Goal: Check status: Check status

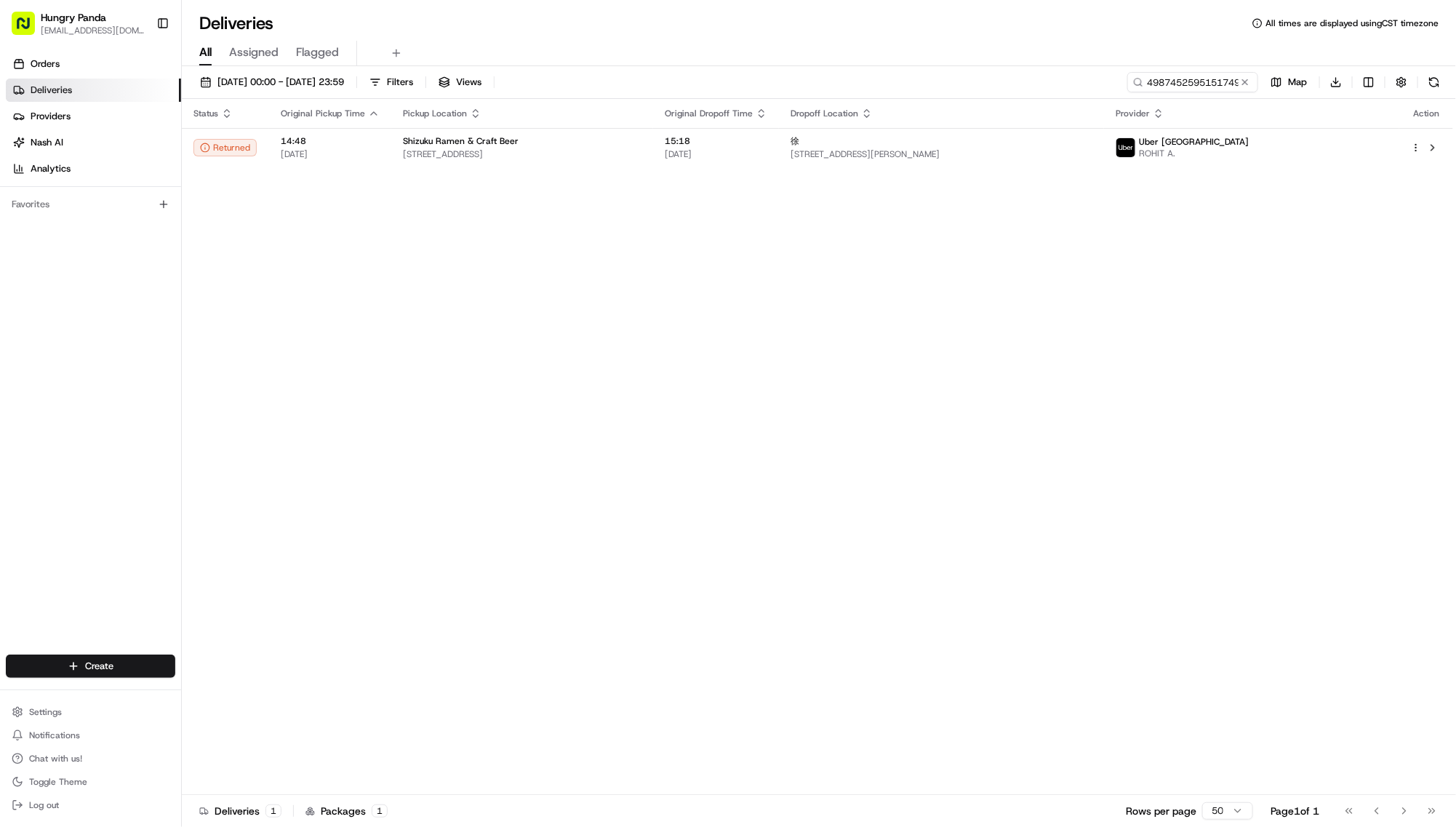
scroll to position [0, 34]
type input "4987452595151749801385"
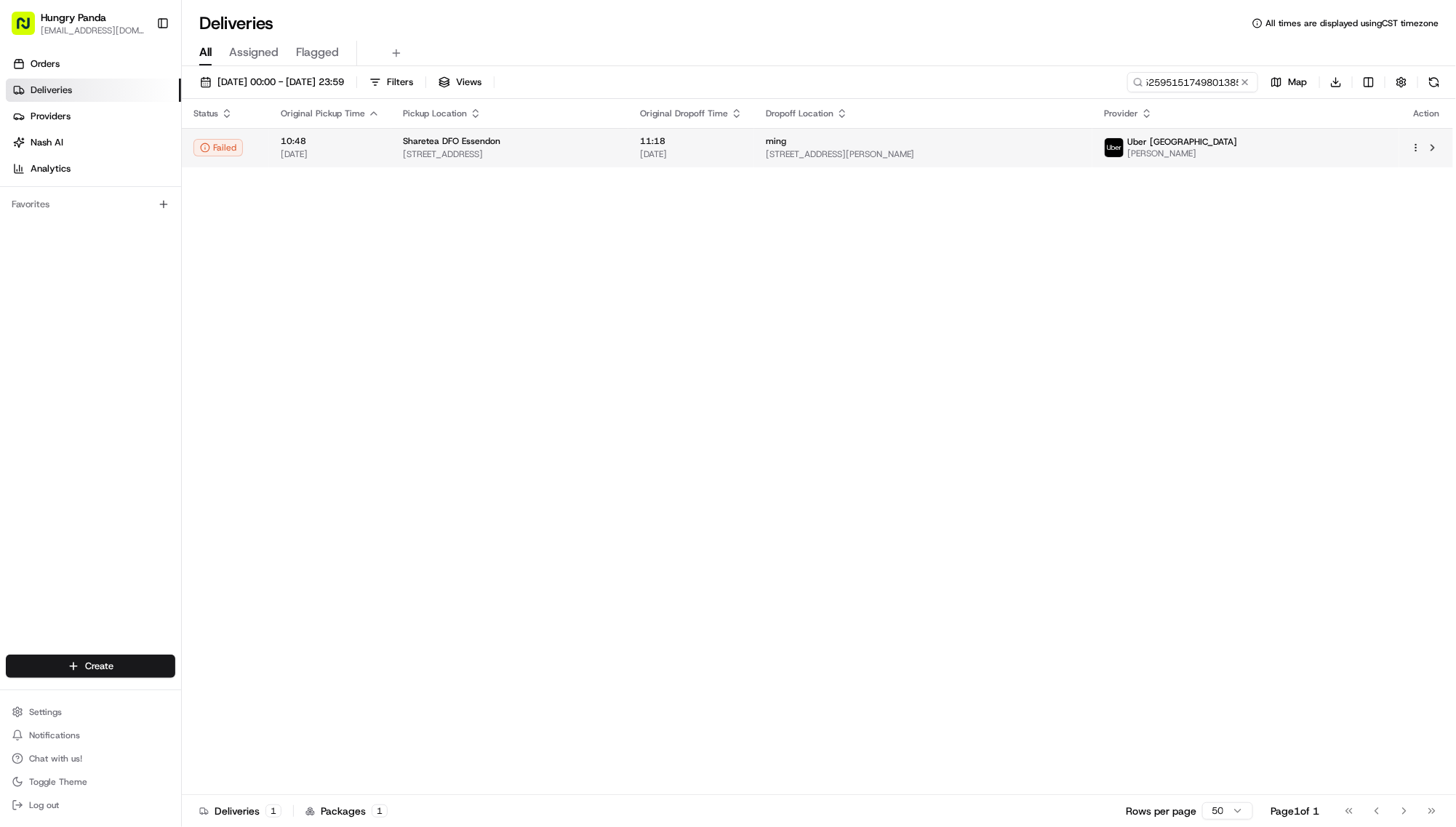
click at [1066, 164] on td "ming [STREET_ADDRESS][PERSON_NAME]" at bounding box center [923, 147] width 338 height 39
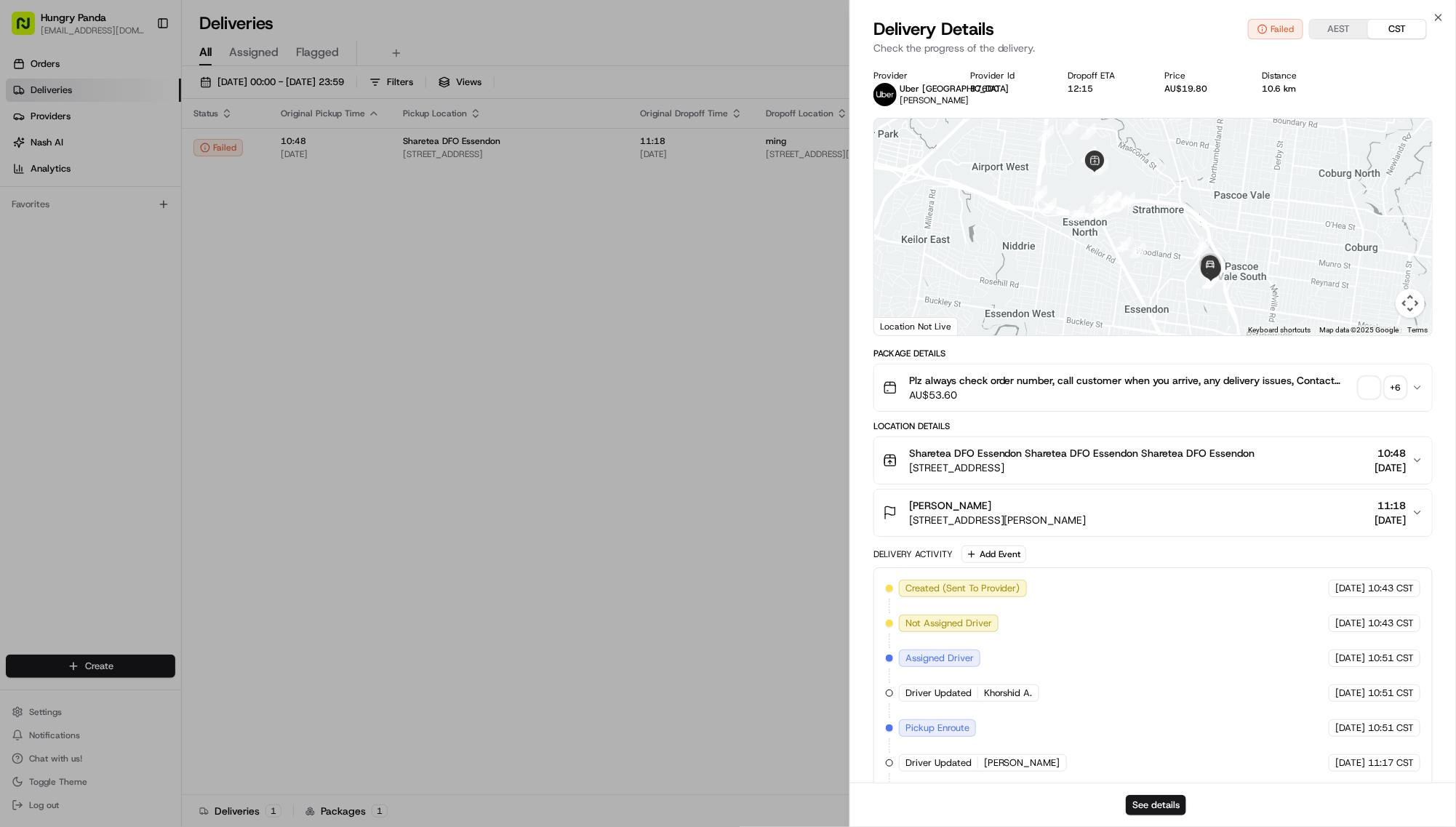
click at [1386, 398] on div "+ 6" at bounding box center [1396, 387] width 20 height 20
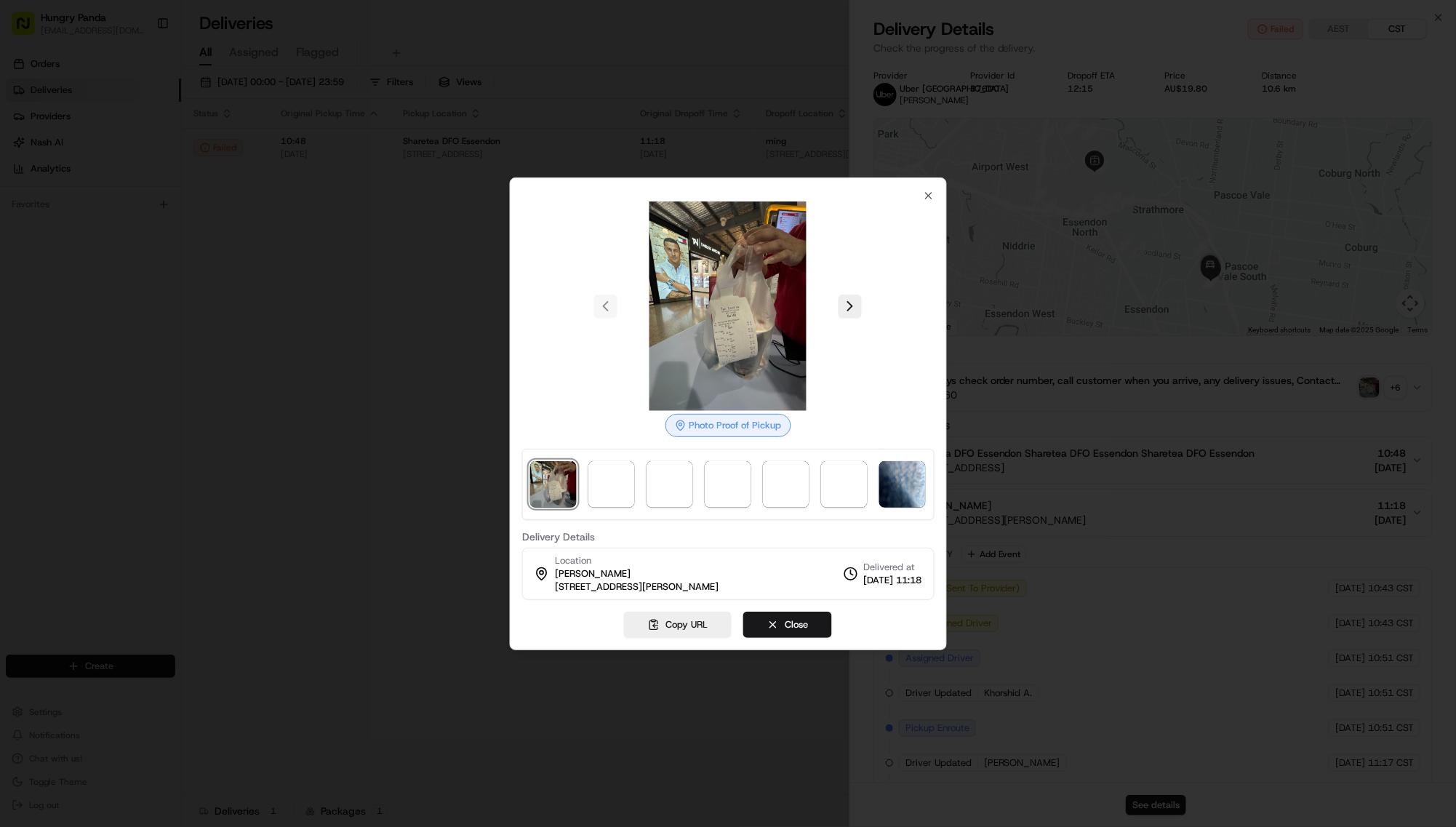
click at [279, 381] on div at bounding box center [728, 414] width 1456 height 827
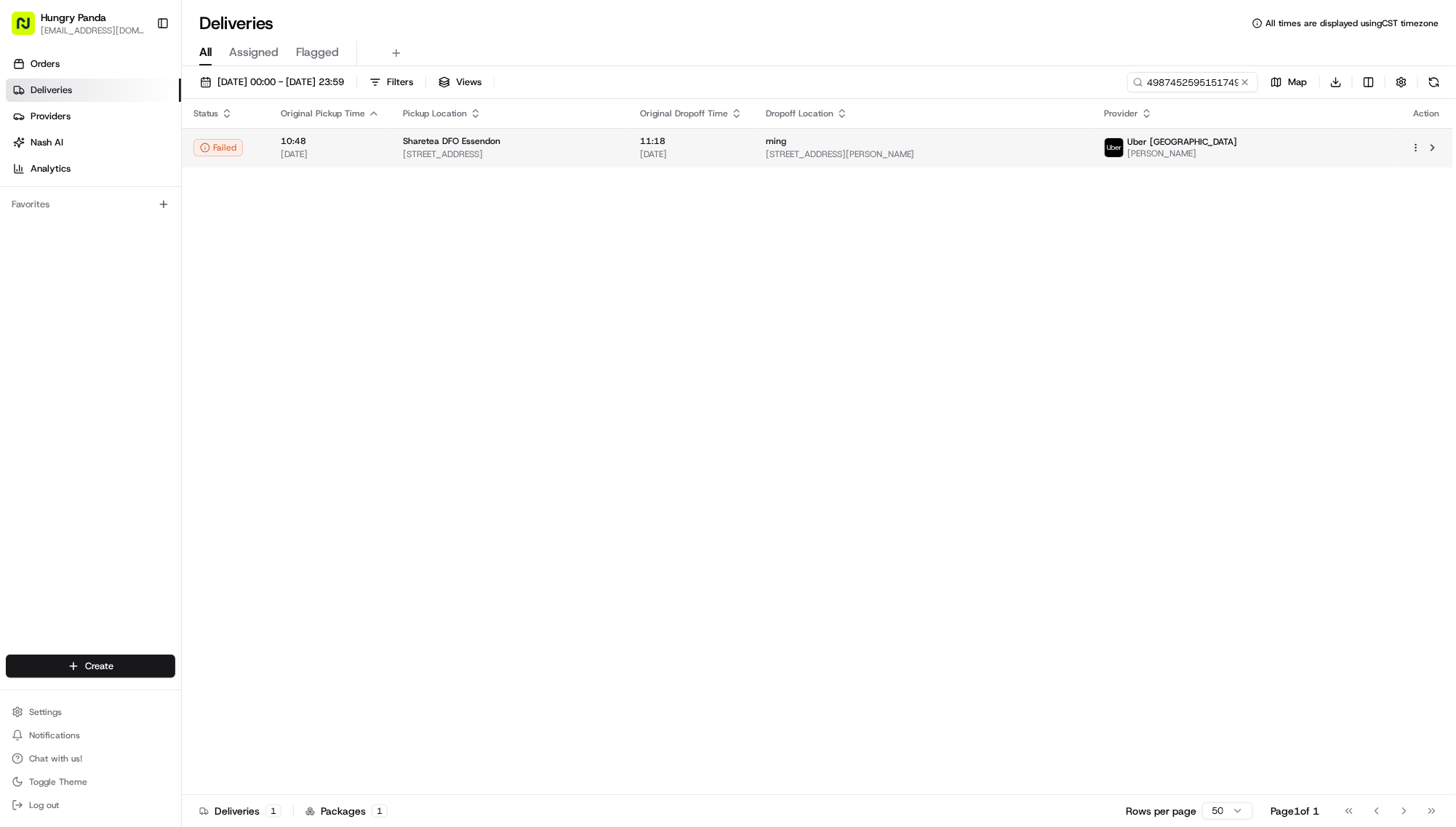
click at [1081, 160] on span "[STREET_ADDRESS][PERSON_NAME]" at bounding box center [923, 154] width 315 height 12
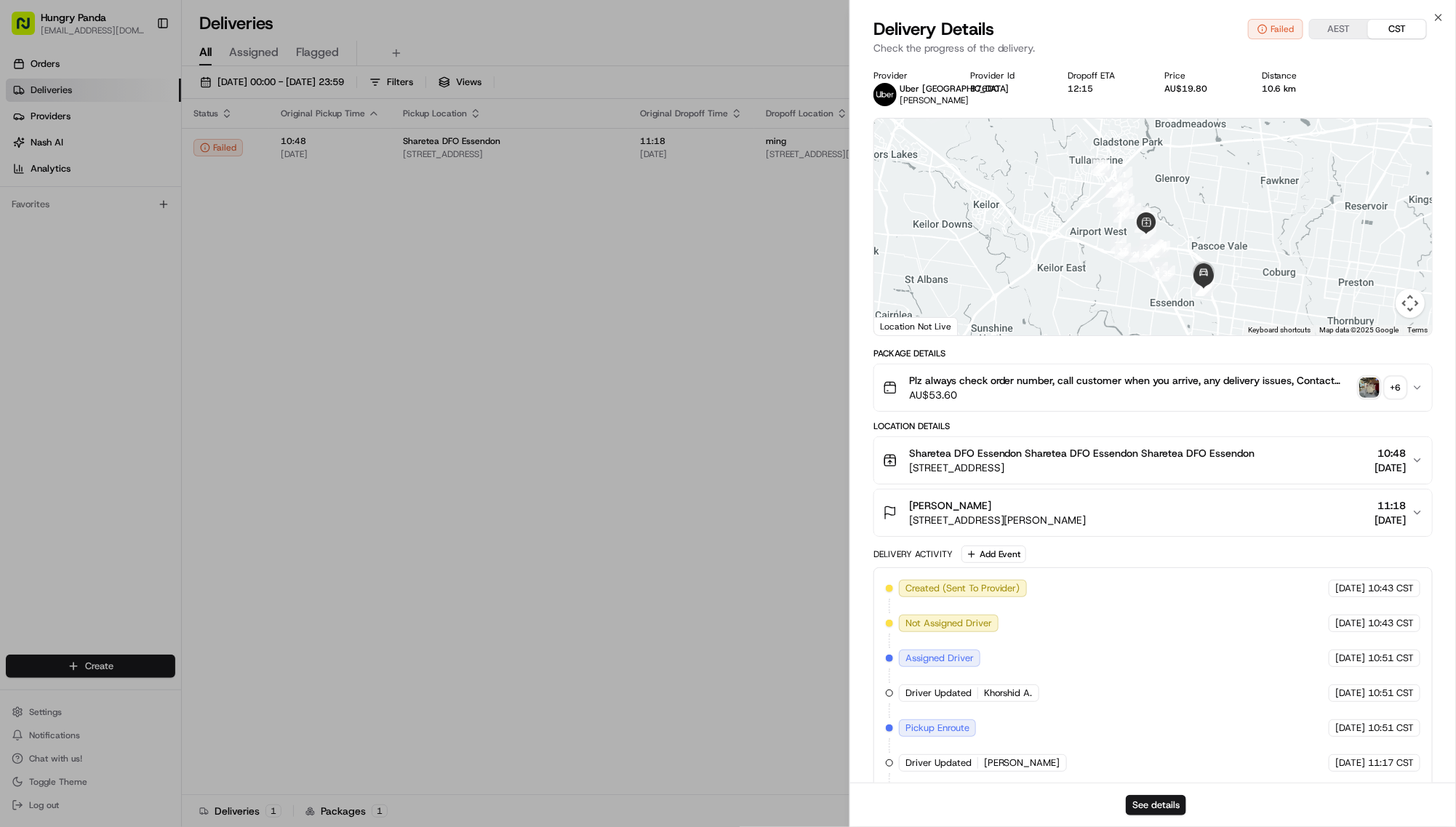
click at [1387, 398] on div "+ 6" at bounding box center [1396, 387] width 20 height 20
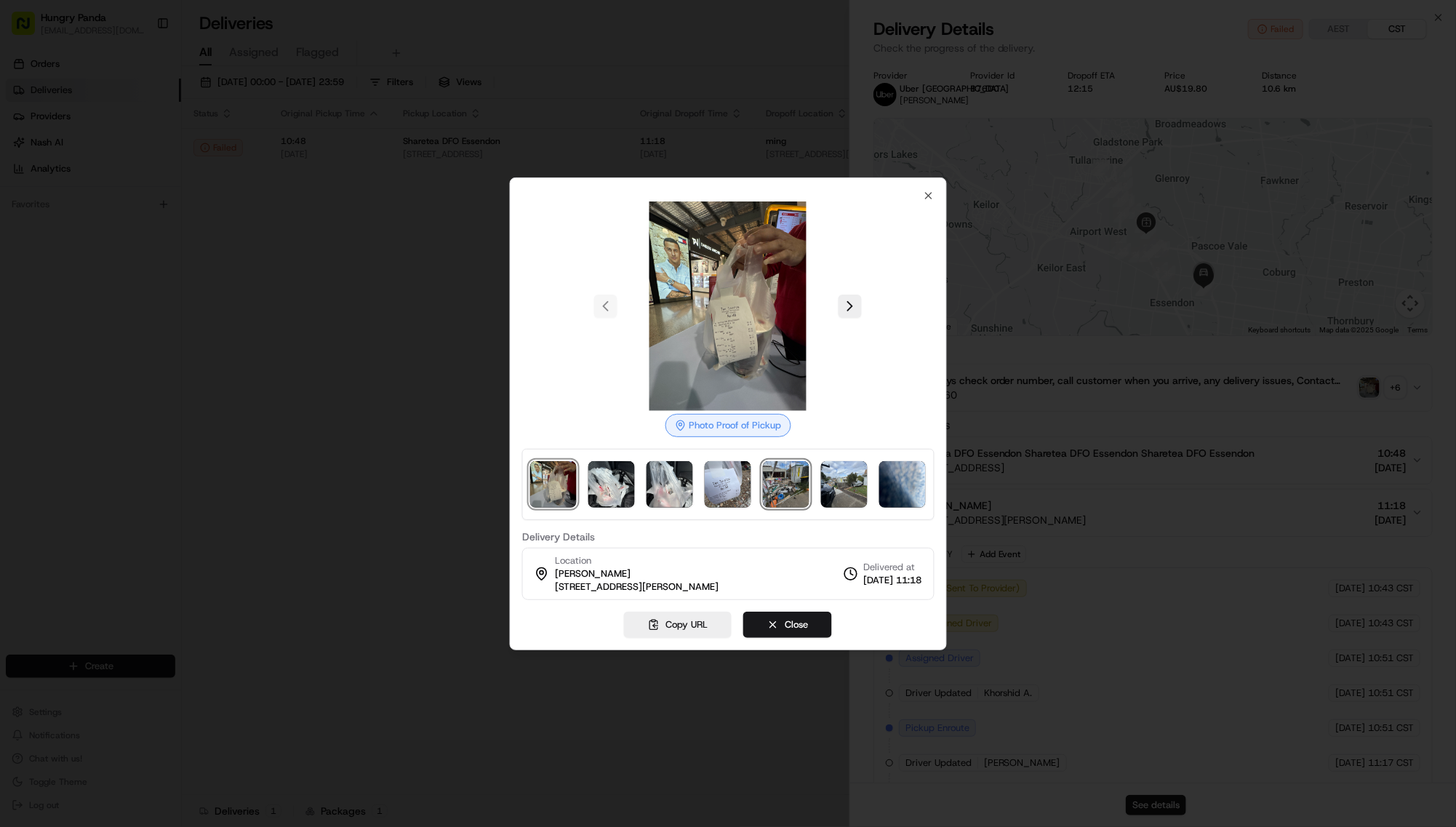
click at [810, 493] on img at bounding box center [786, 483] width 46 height 46
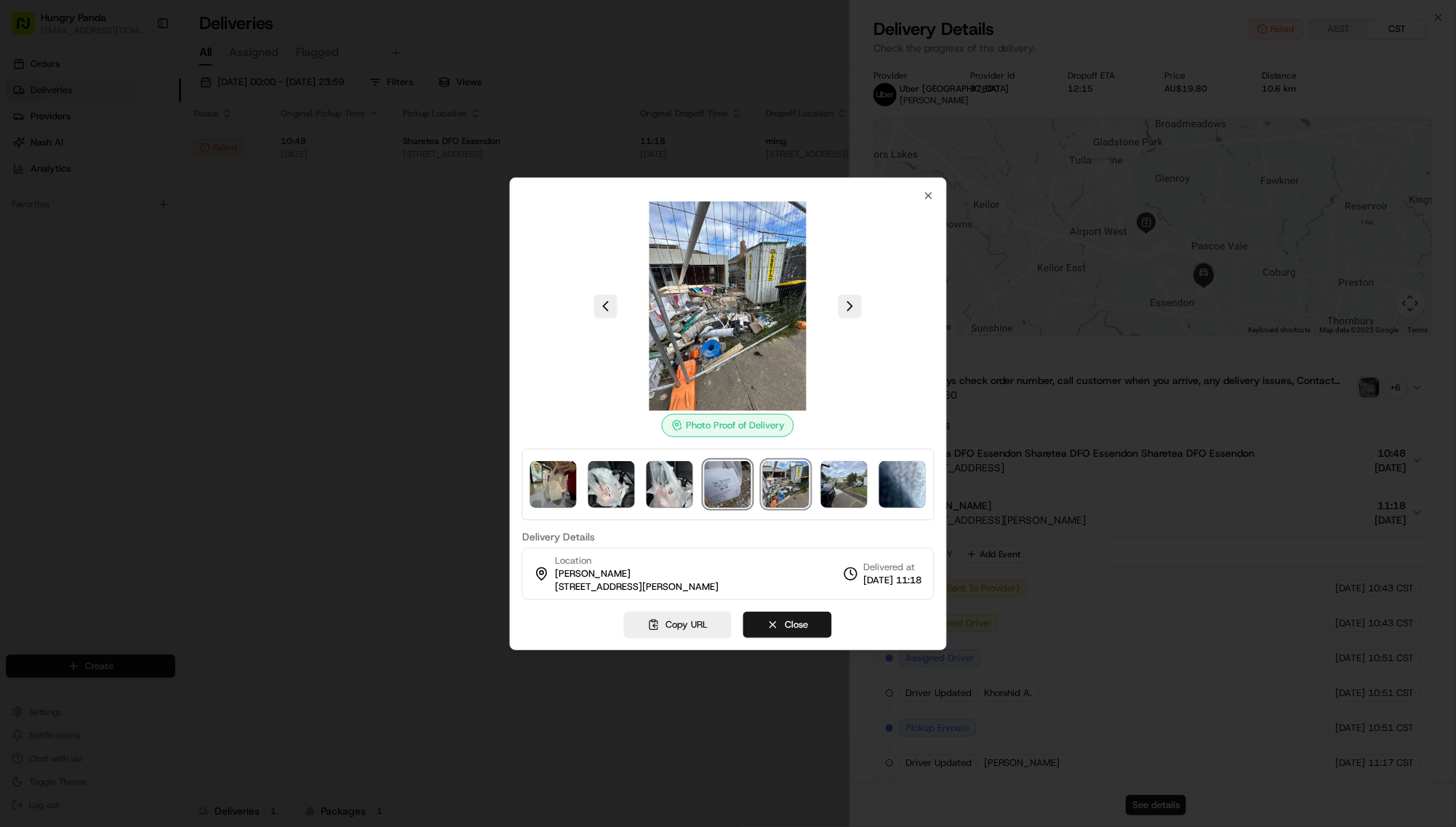
click at [752, 488] on img at bounding box center [727, 483] width 46 height 46
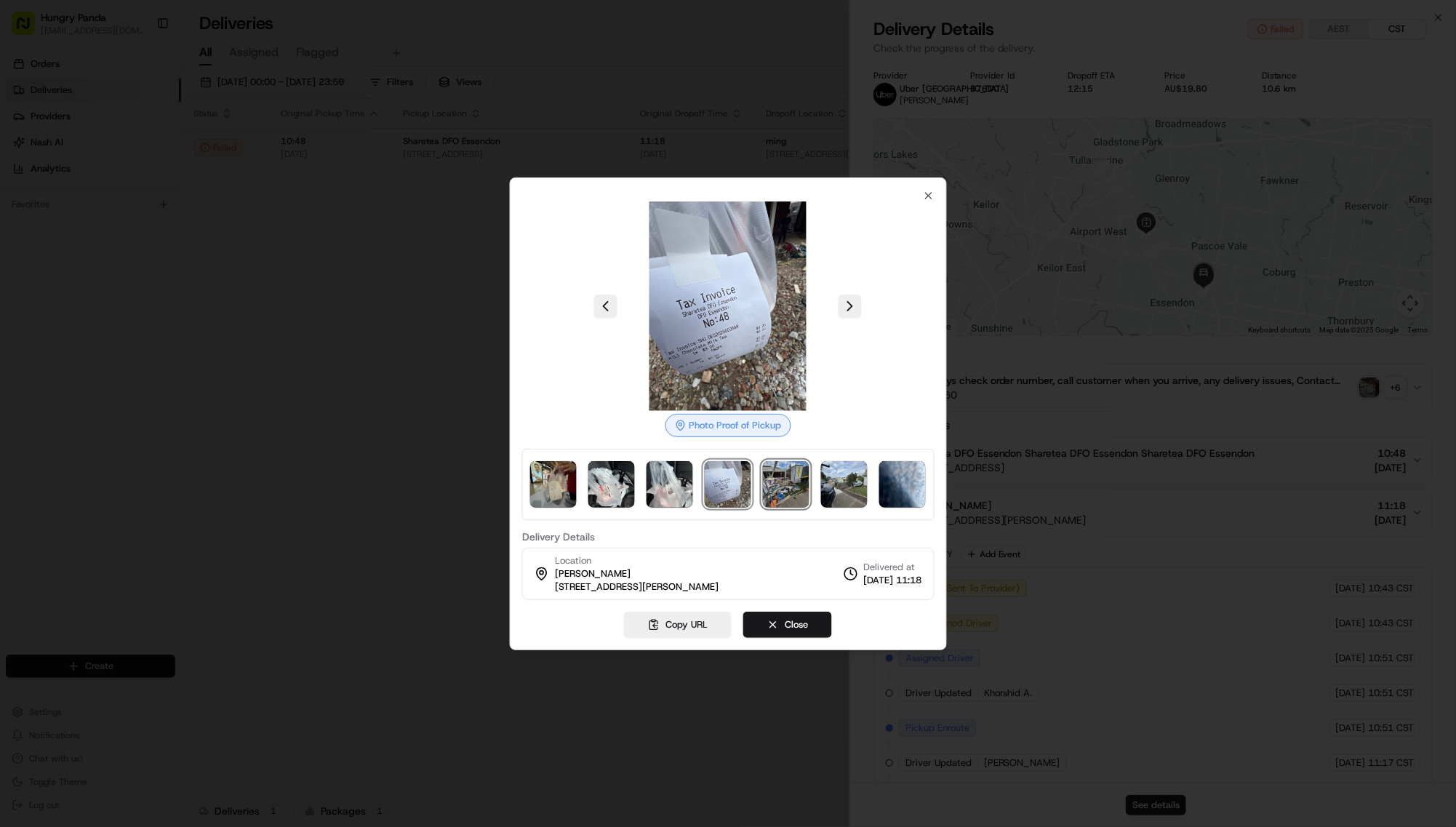
click at [810, 483] on img at bounding box center [786, 483] width 46 height 46
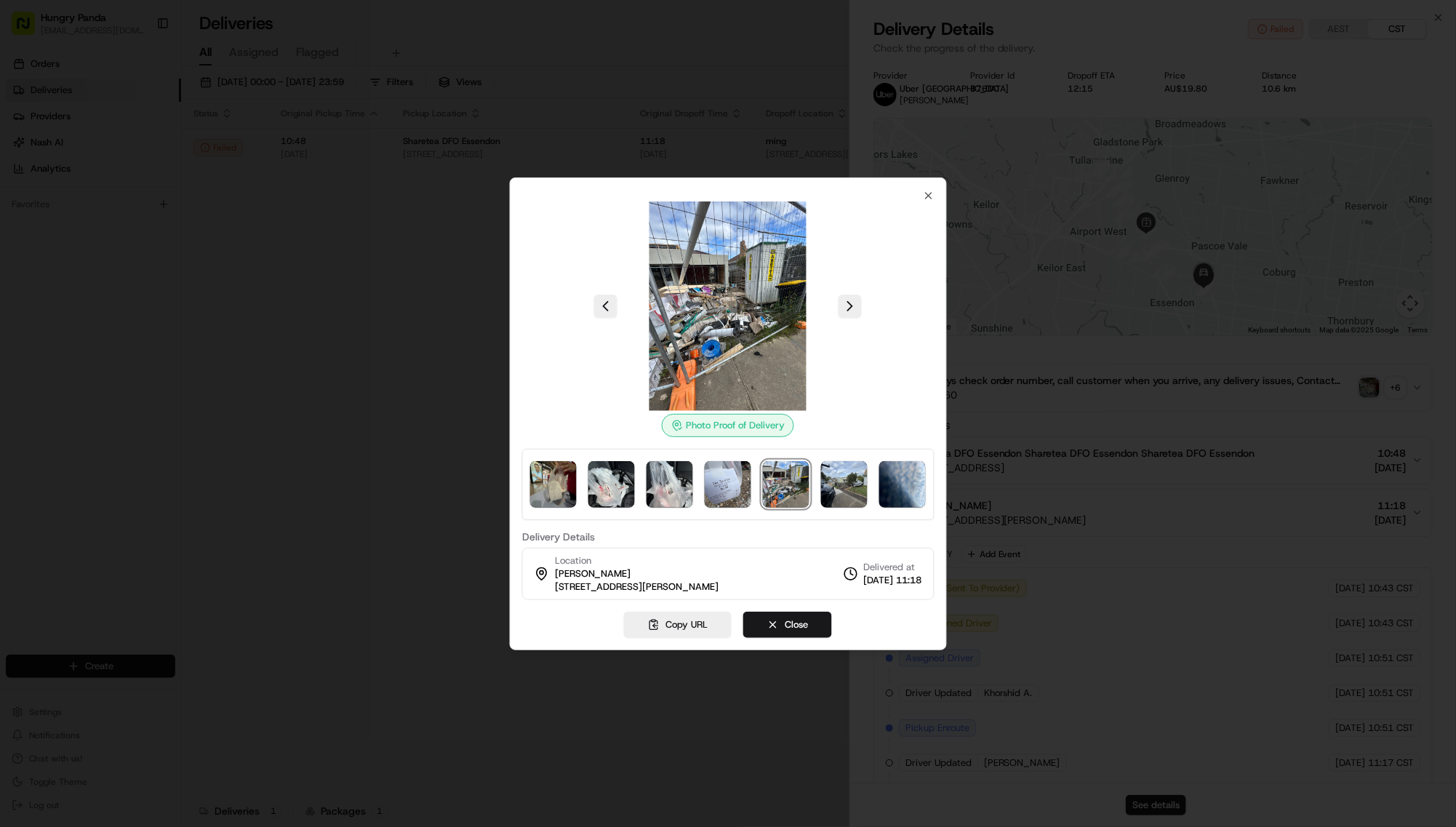
scroll to position [75, 0]
click at [880, 484] on img at bounding box center [903, 483] width 46 height 46
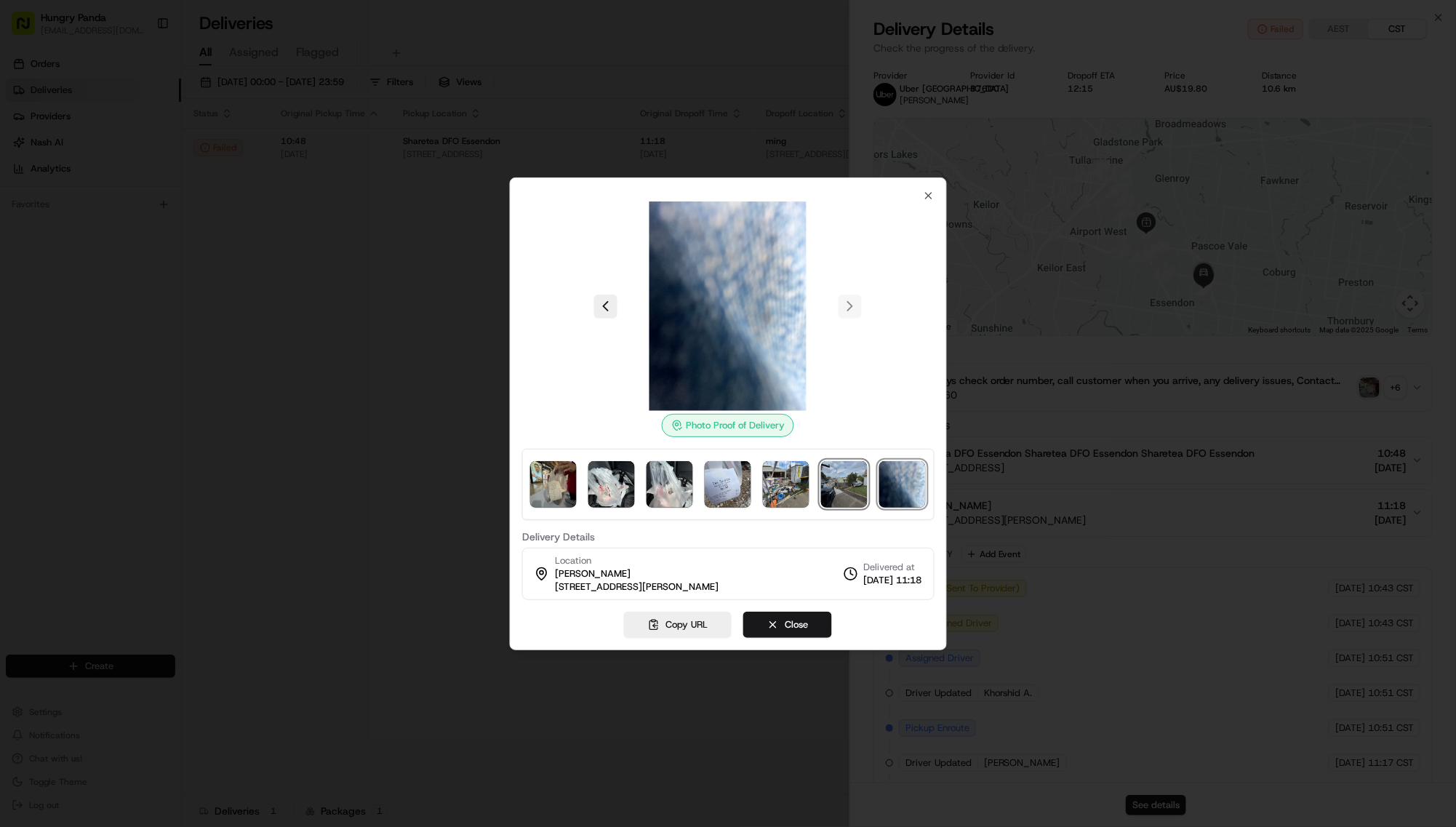
click at [822, 489] on img at bounding box center [844, 483] width 46 height 46
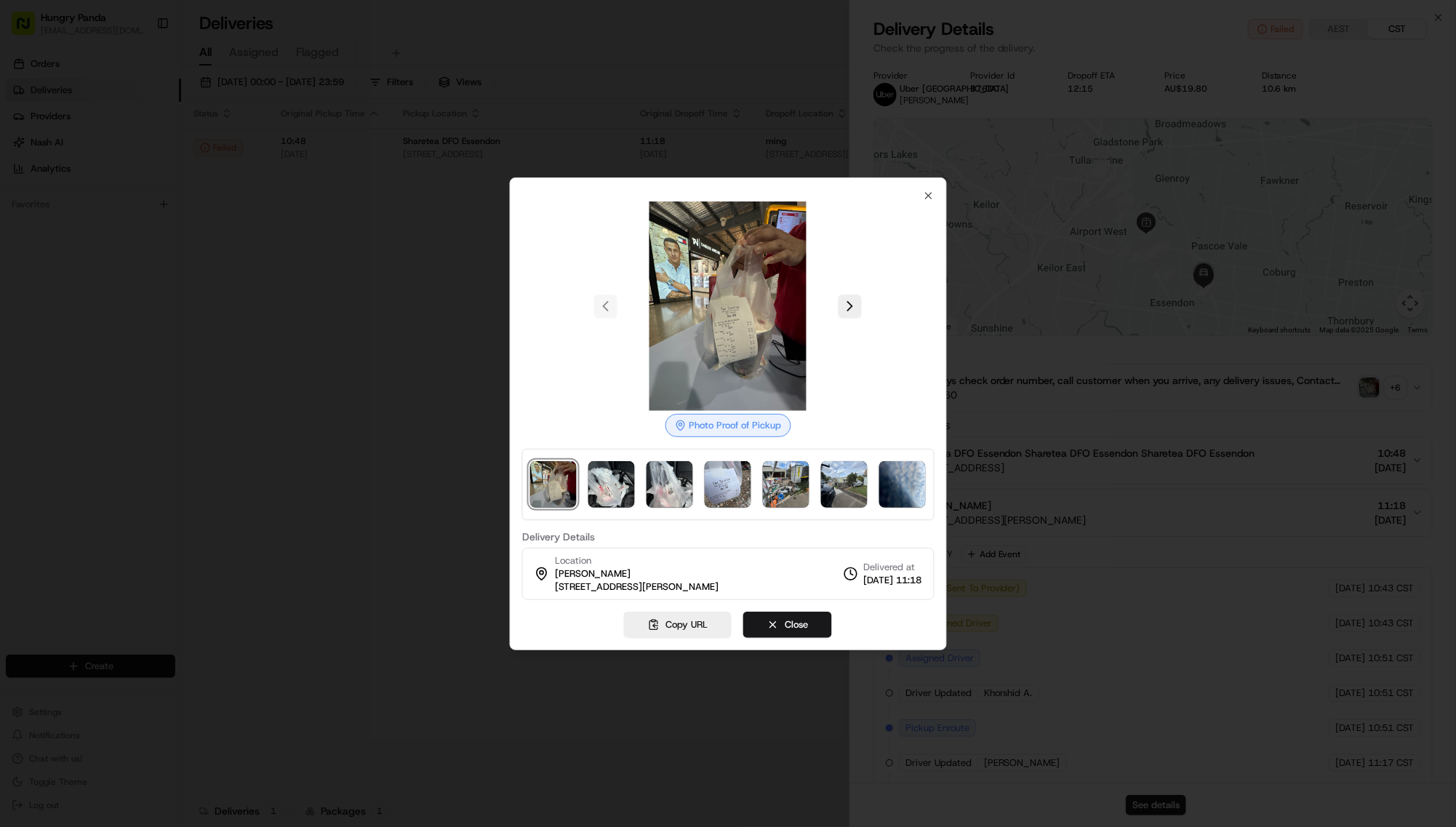
click at [365, 344] on div at bounding box center [728, 414] width 1456 height 827
